Goal: Information Seeking & Learning: Learn about a topic

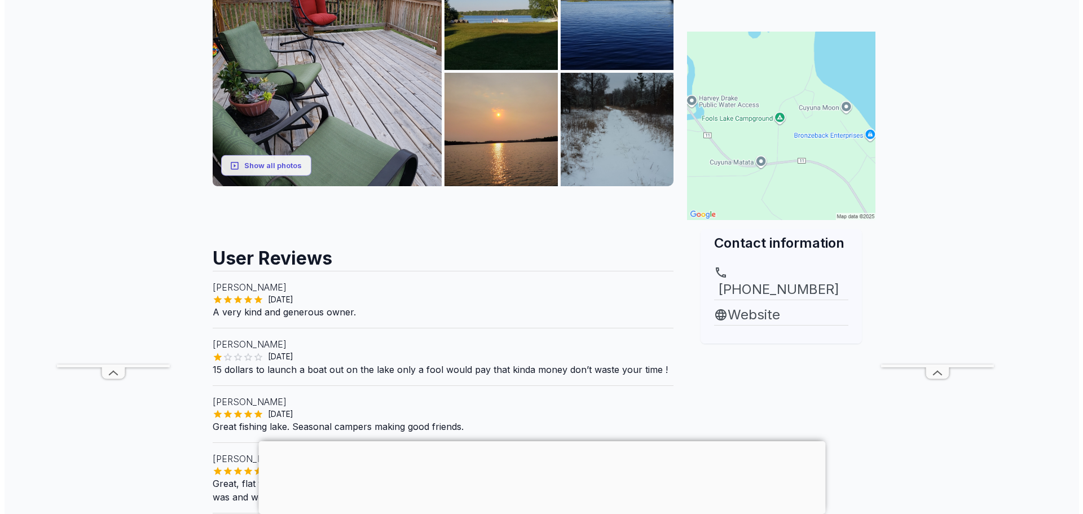
scroll to position [169, 0]
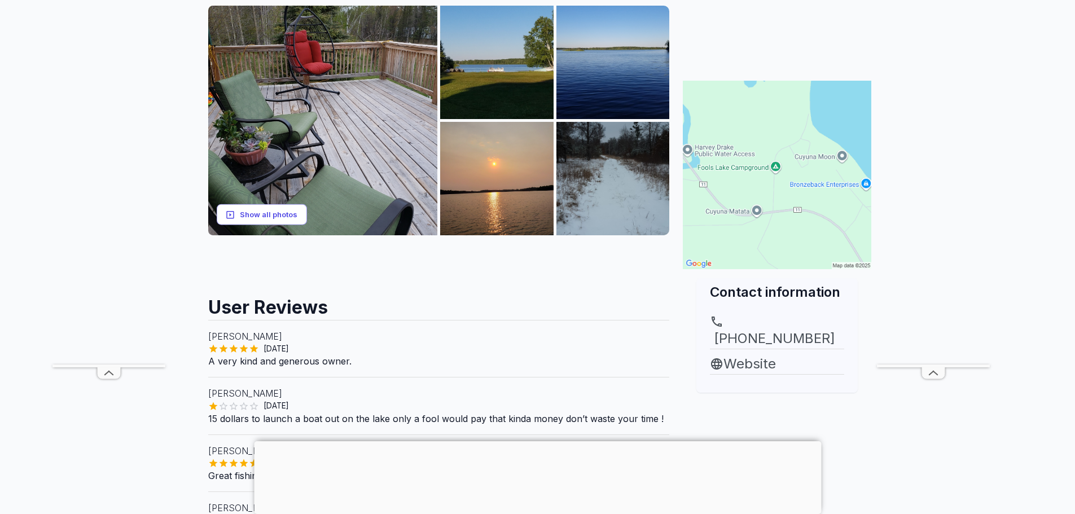
click at [263, 213] on button "Show all photos" at bounding box center [262, 214] width 90 height 21
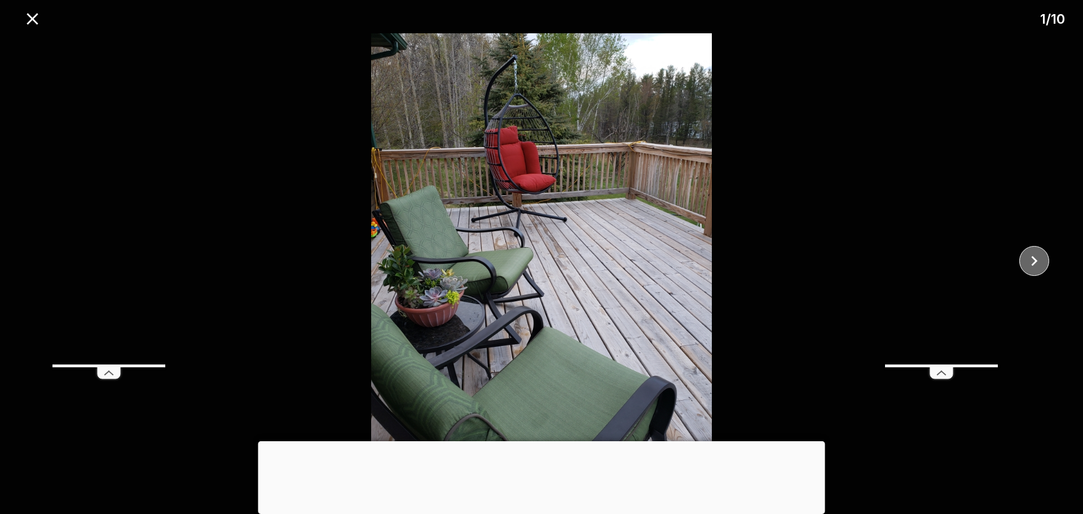
click at [1039, 258] on icon "close" at bounding box center [1035, 261] width 20 height 20
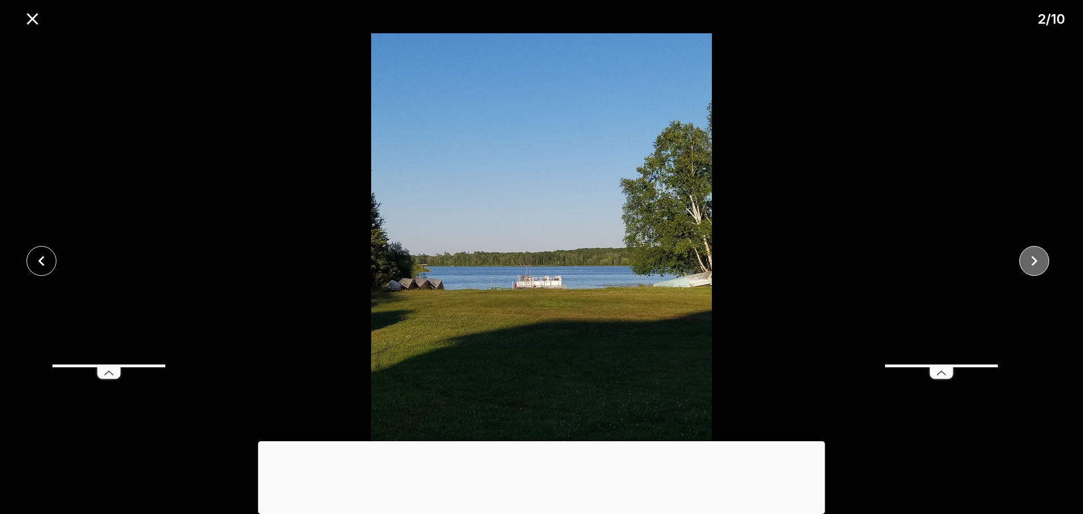
click at [1039, 258] on icon "close" at bounding box center [1035, 261] width 20 height 20
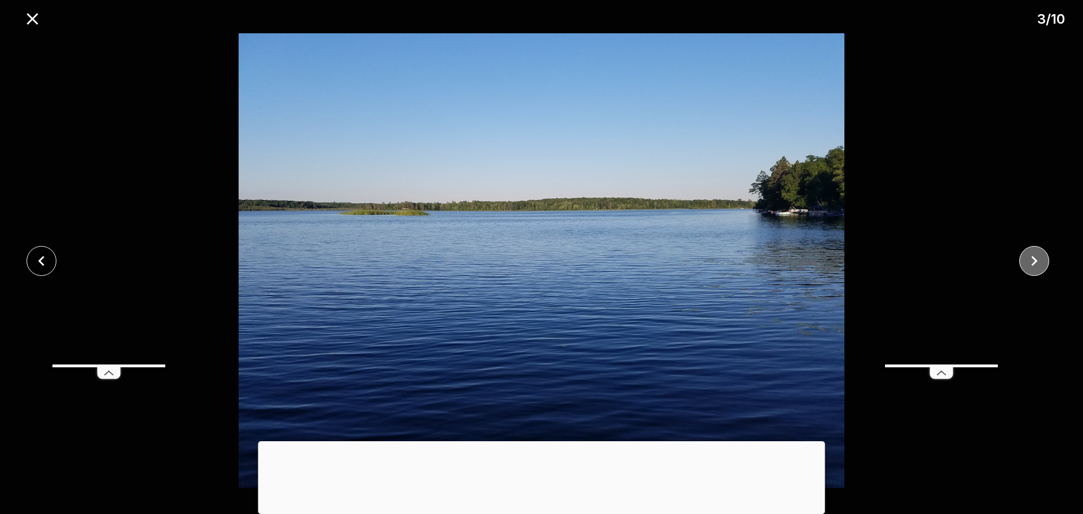
click at [1039, 258] on icon "close" at bounding box center [1035, 261] width 20 height 20
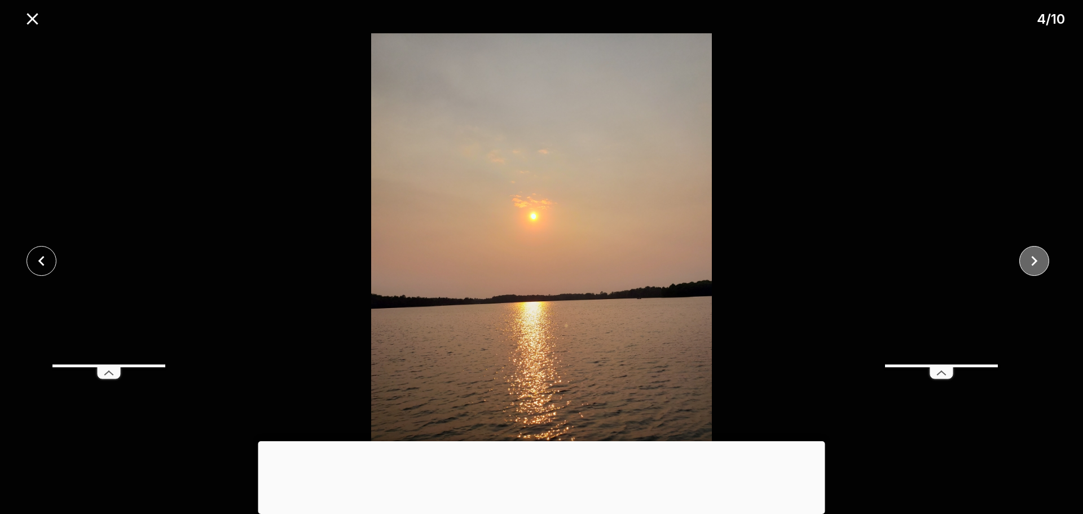
click at [1039, 258] on icon "close" at bounding box center [1035, 261] width 20 height 20
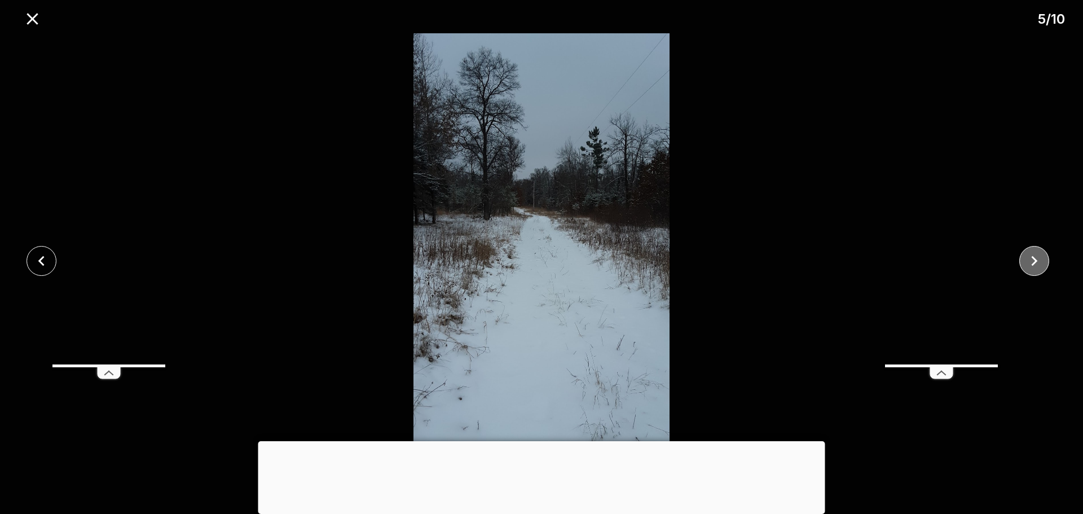
click at [1039, 258] on icon "close" at bounding box center [1035, 261] width 20 height 20
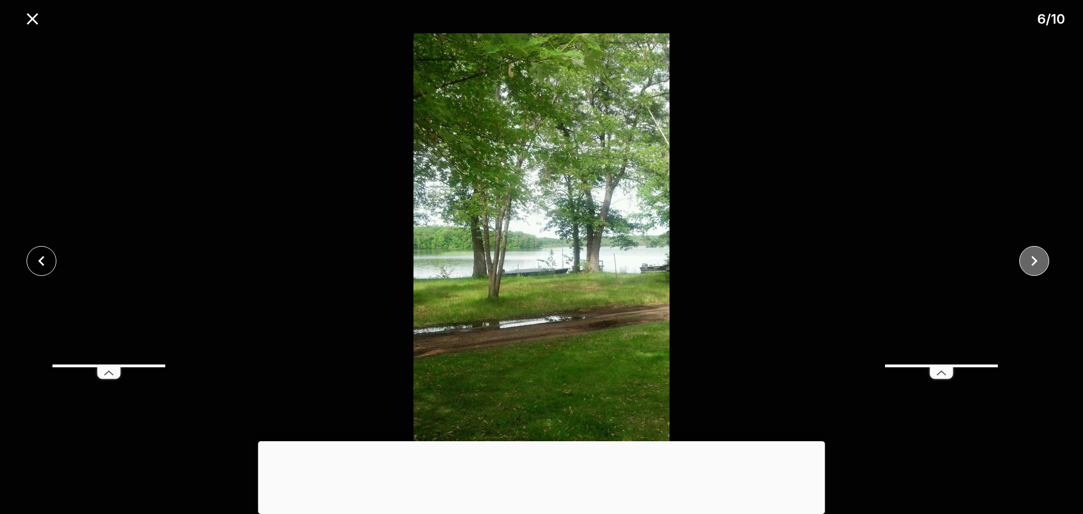
click at [1039, 258] on icon "close" at bounding box center [1035, 261] width 20 height 20
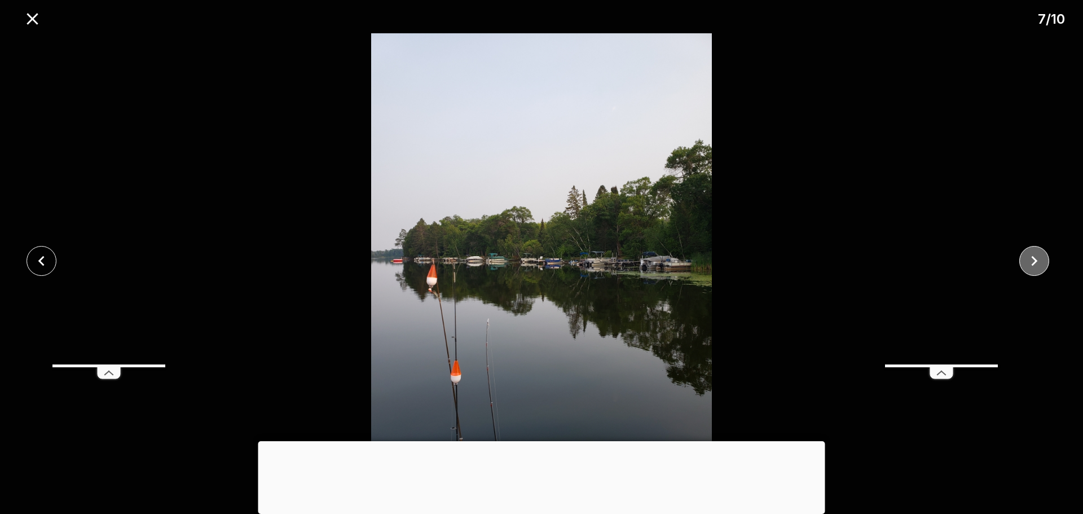
click at [1039, 258] on icon "close" at bounding box center [1035, 261] width 20 height 20
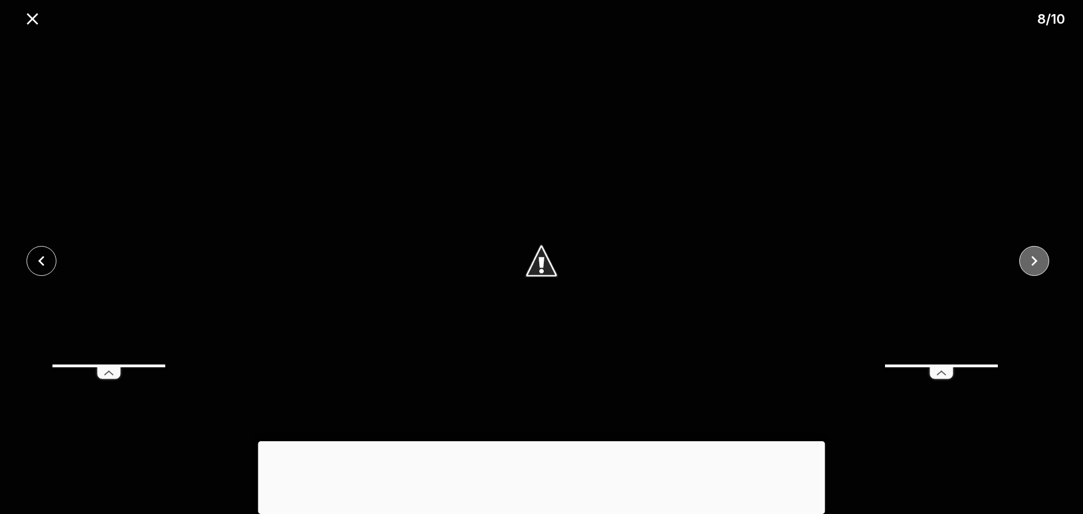
click at [1039, 258] on icon "close" at bounding box center [1035, 261] width 20 height 20
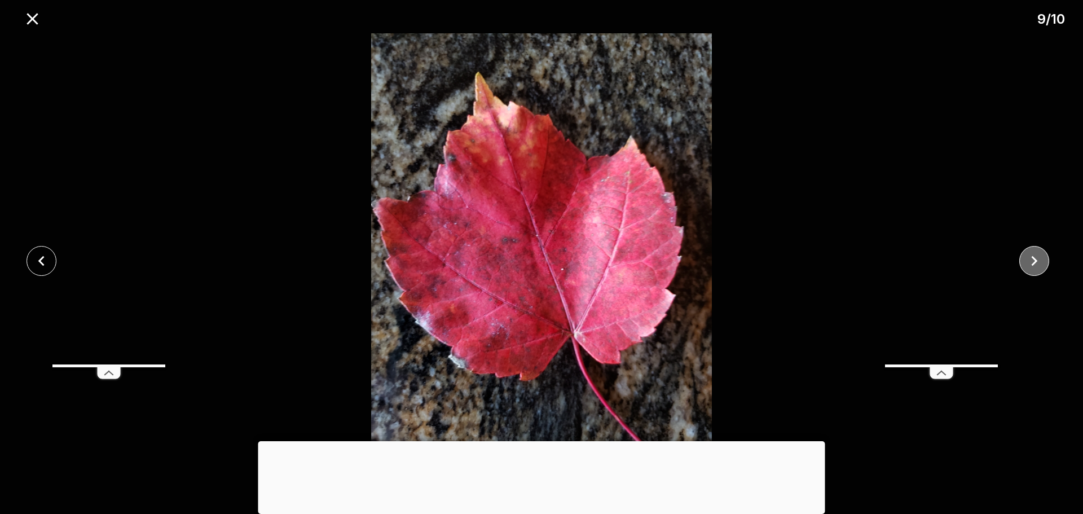
click at [1039, 258] on icon "close" at bounding box center [1035, 261] width 20 height 20
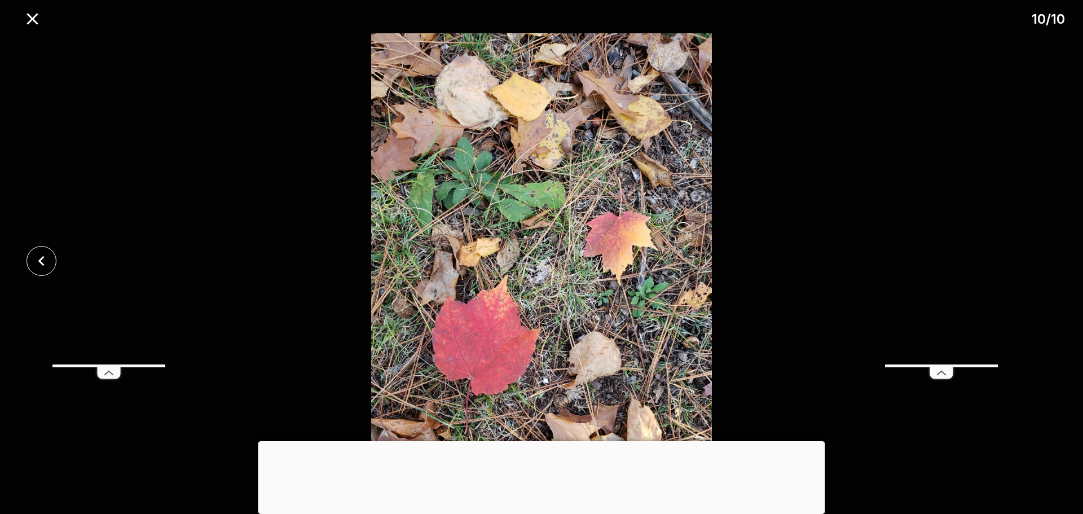
click at [1039, 258] on div at bounding box center [541, 260] width 1083 height 455
